Goal: Task Accomplishment & Management: Use online tool/utility

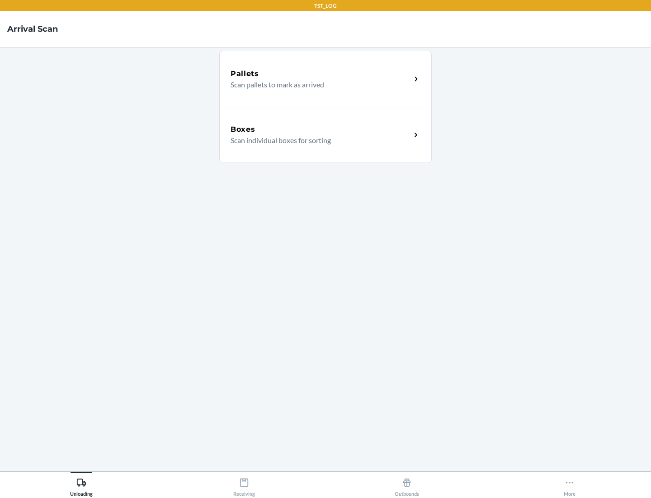
click at [321, 129] on div "Boxes" at bounding box center [321, 129] width 181 height 11
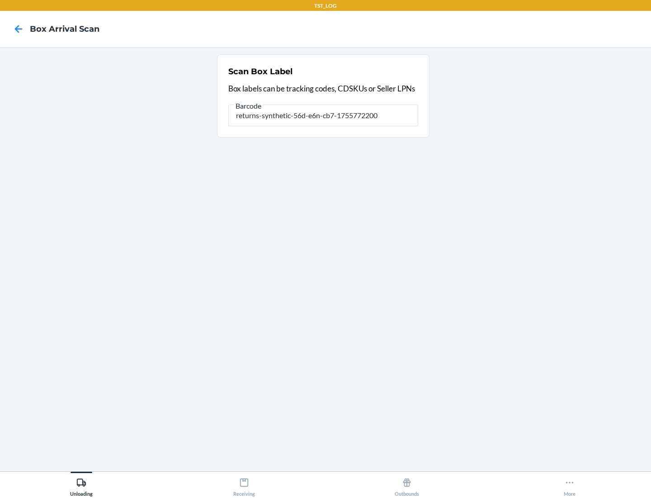
type input "returns-synthetic-56d-e6n-cb7-1755772200"
